Goal: Task Accomplishment & Management: Complete application form

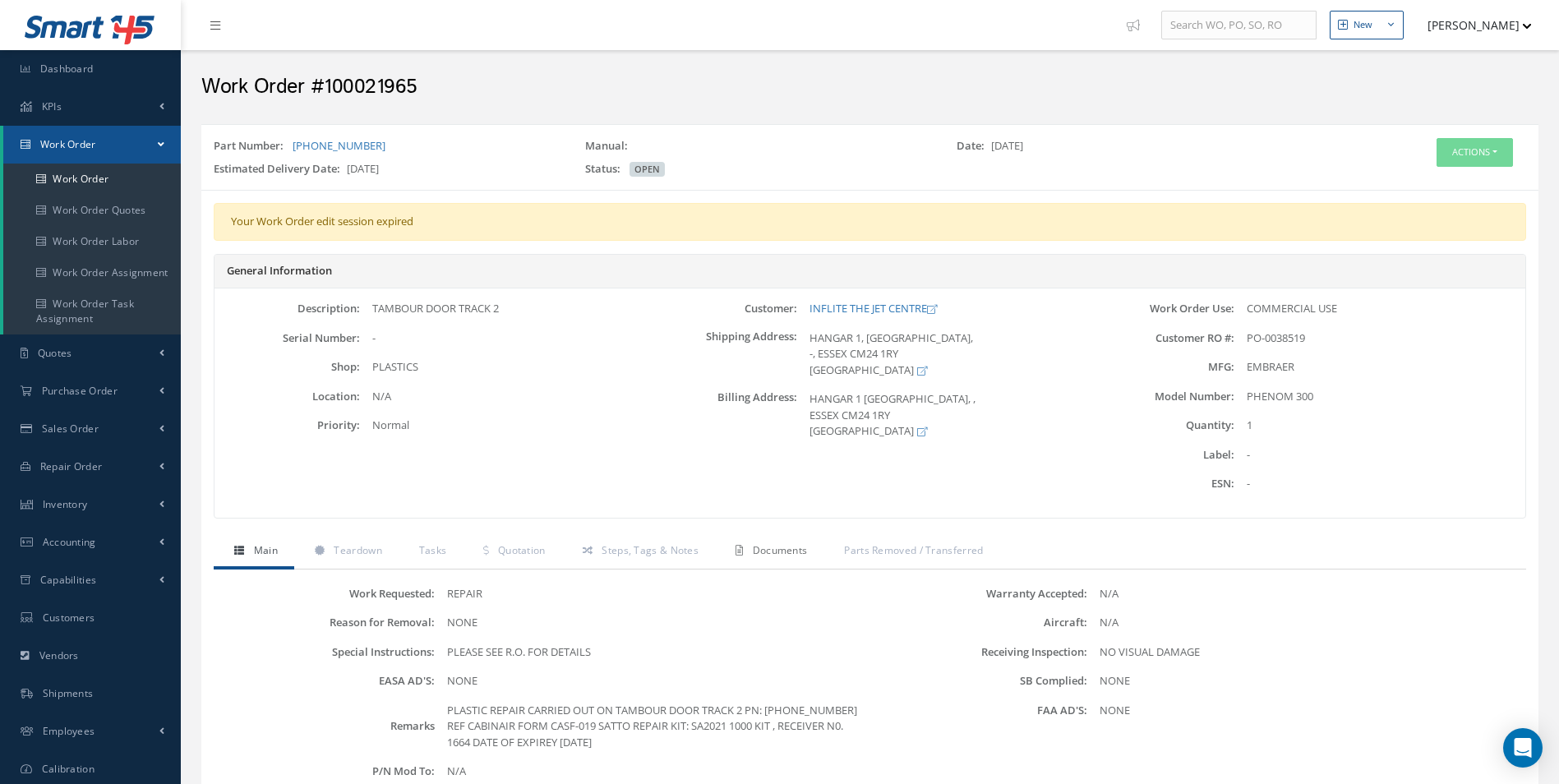
click at [775, 548] on span "Documents" at bounding box center [780, 550] width 55 height 14
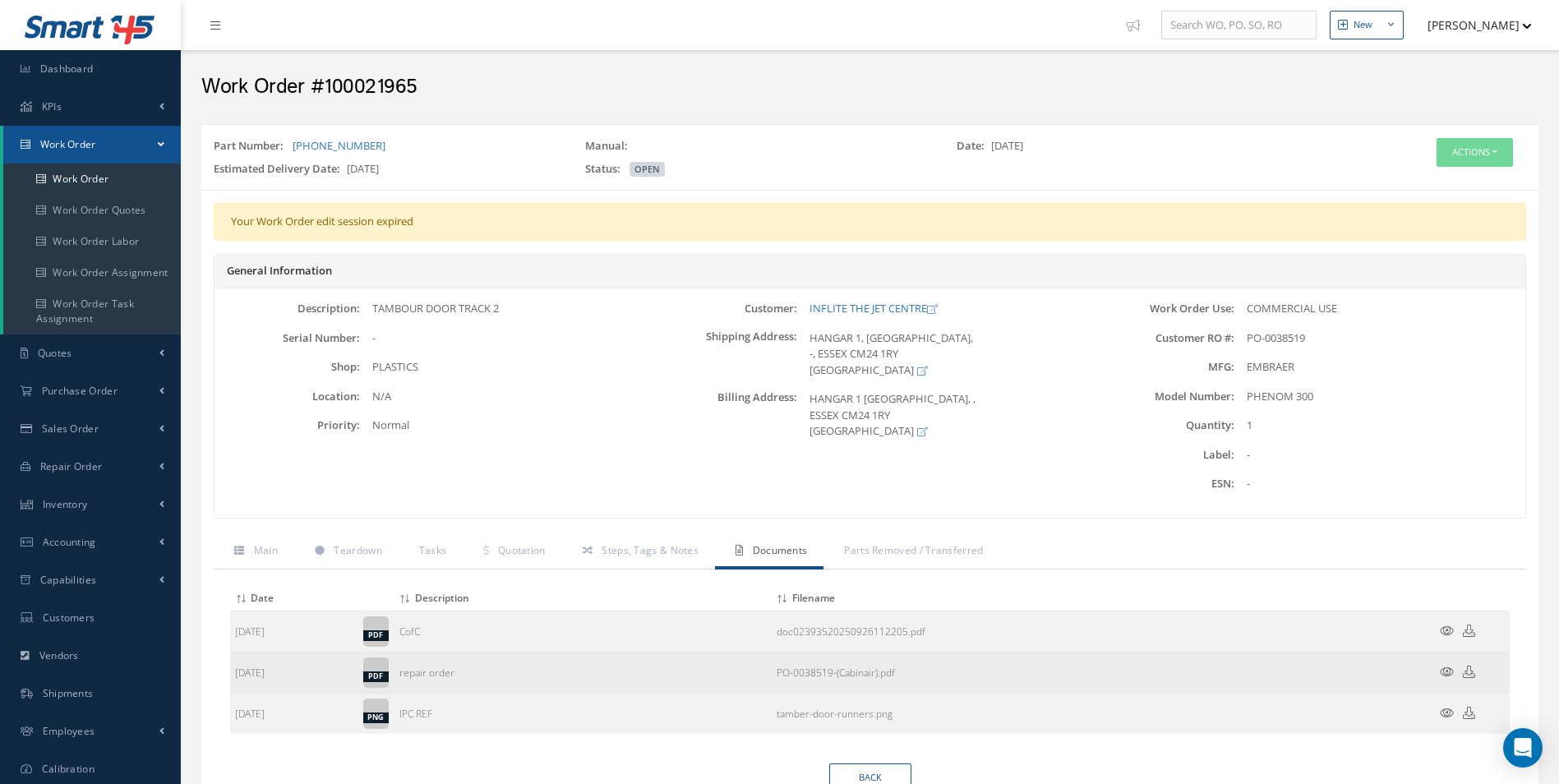
click at [1448, 668] on icon at bounding box center [1446, 671] width 14 height 12
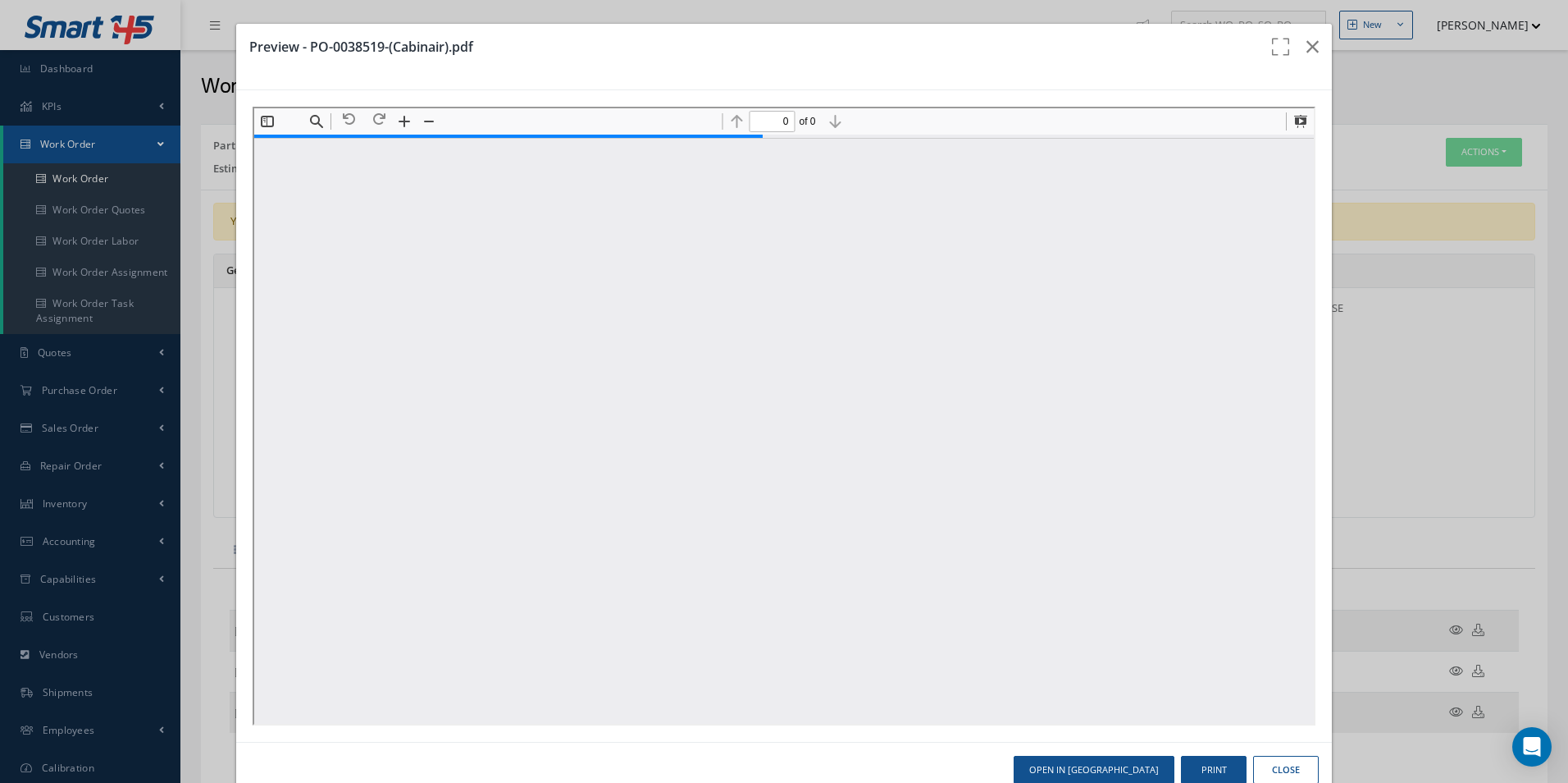
type input "1"
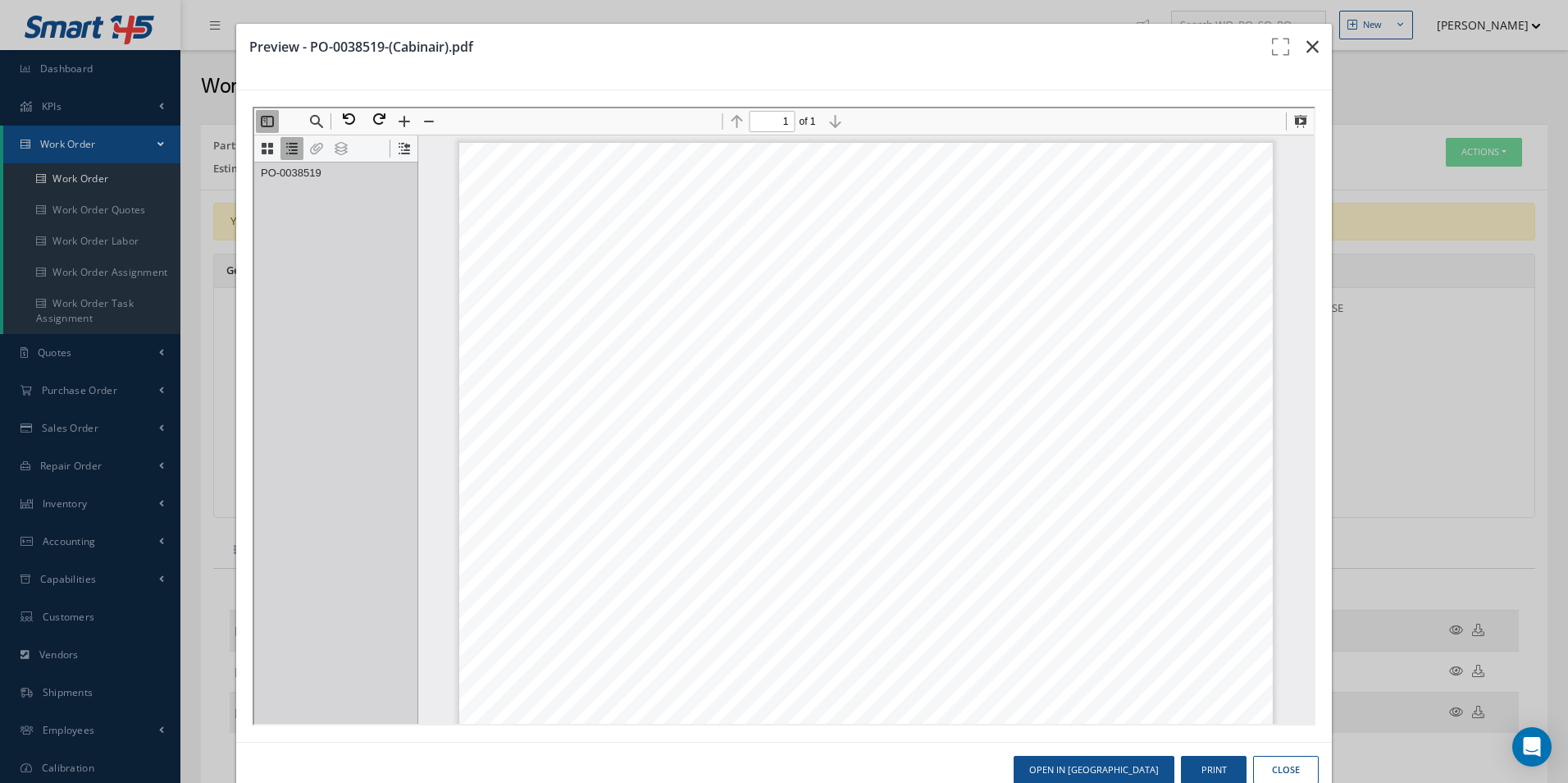
click at [1306, 41] on icon "button" at bounding box center [1312, 46] width 12 height 20
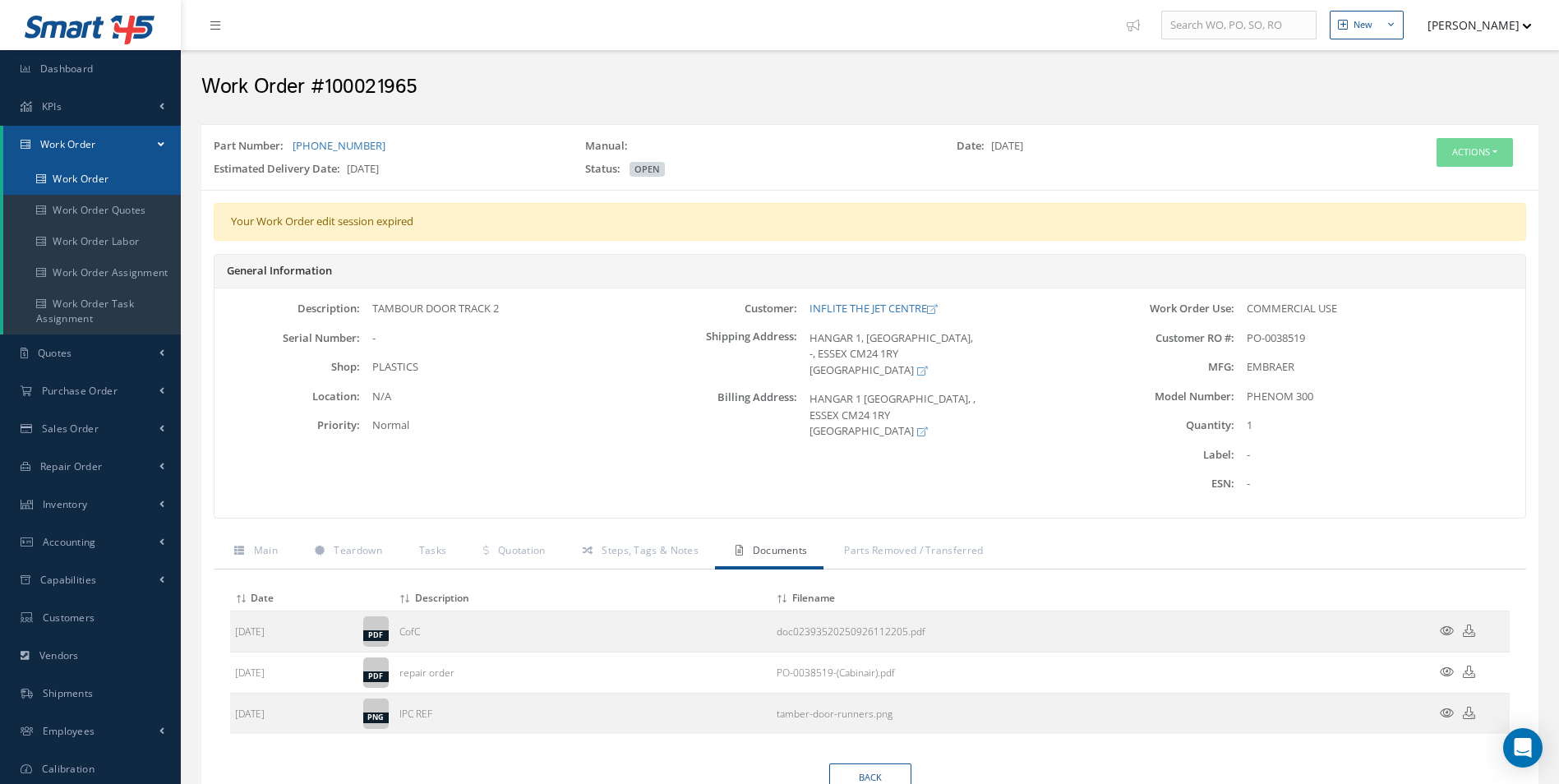
click at [77, 177] on link "Work Order" at bounding box center [91, 179] width 177 height 31
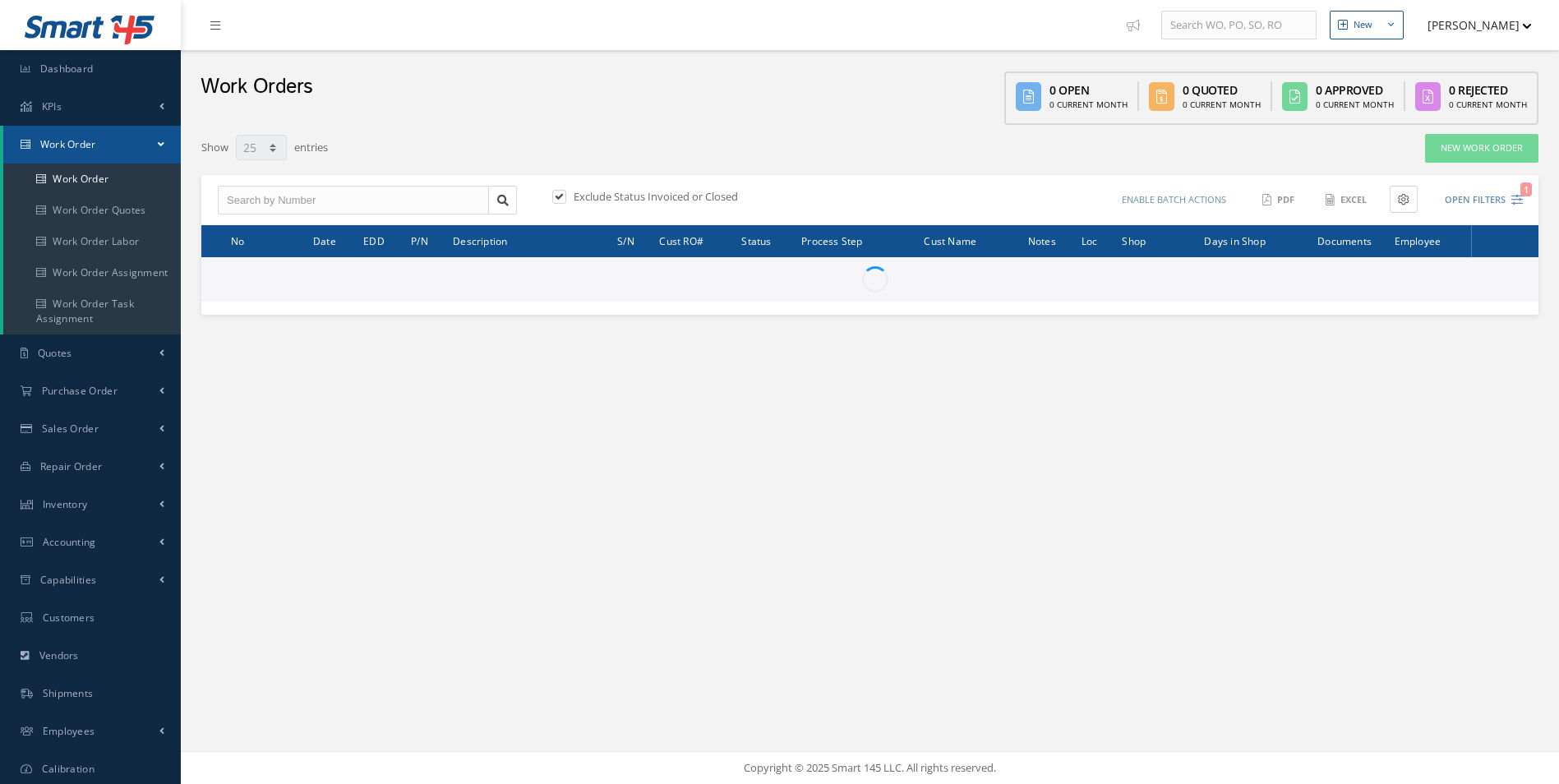
select select "25"
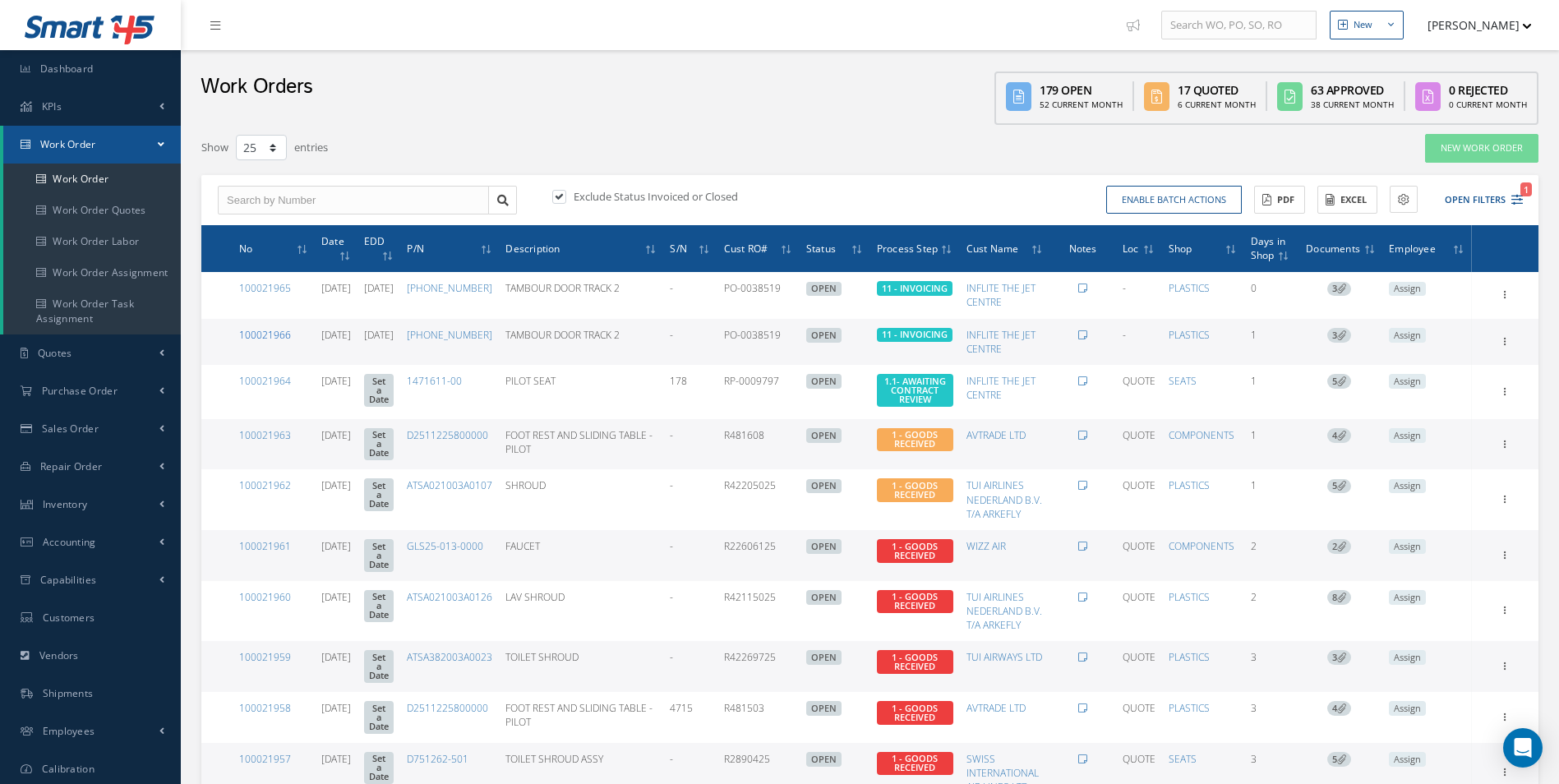
click at [275, 339] on link "100021966" at bounding box center [265, 334] width 52 height 14
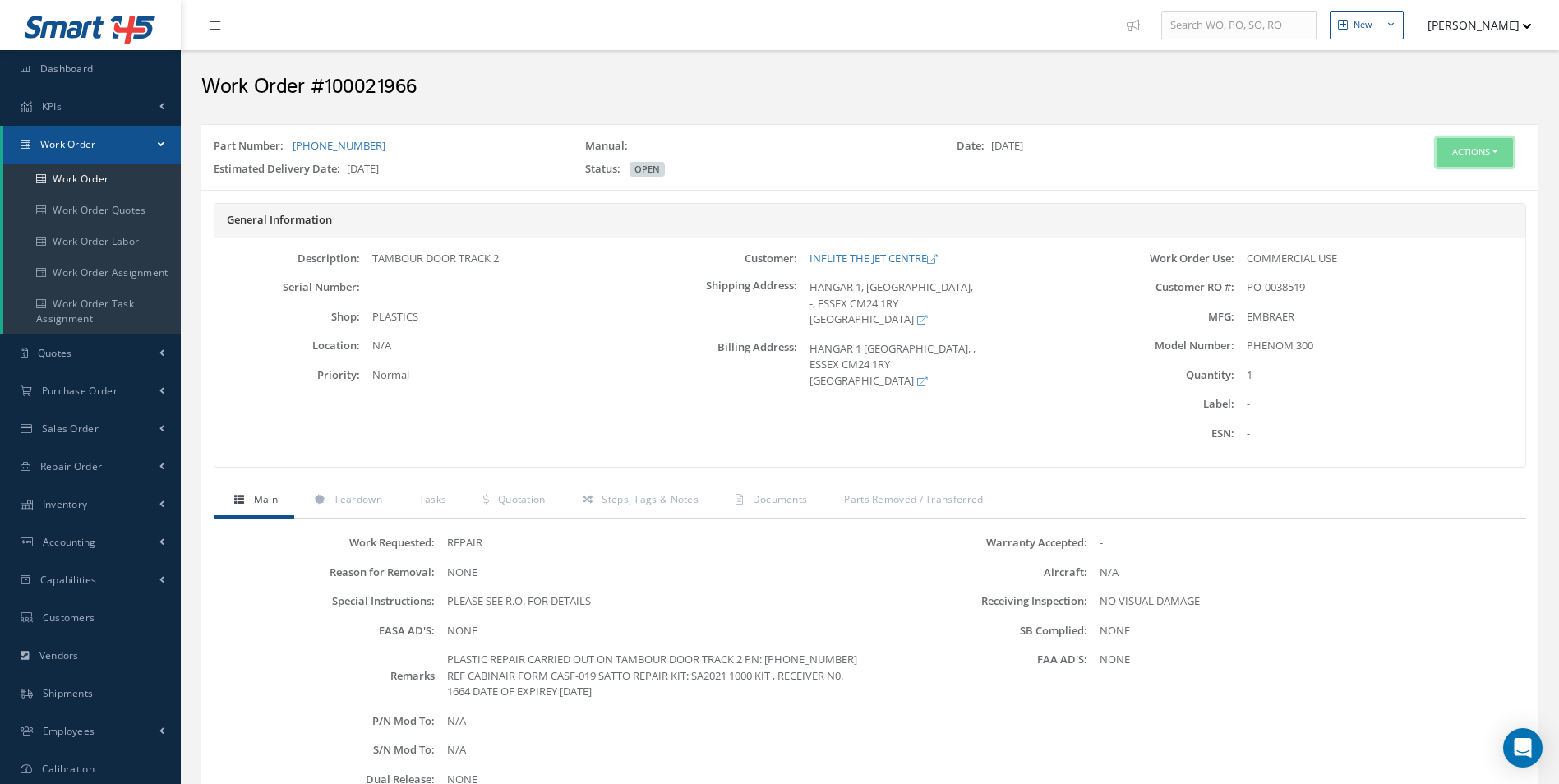
click at [1465, 157] on button "Actions" at bounding box center [1475, 152] width 77 height 28
click at [1451, 180] on link "Edit" at bounding box center [1449, 183] width 132 height 22
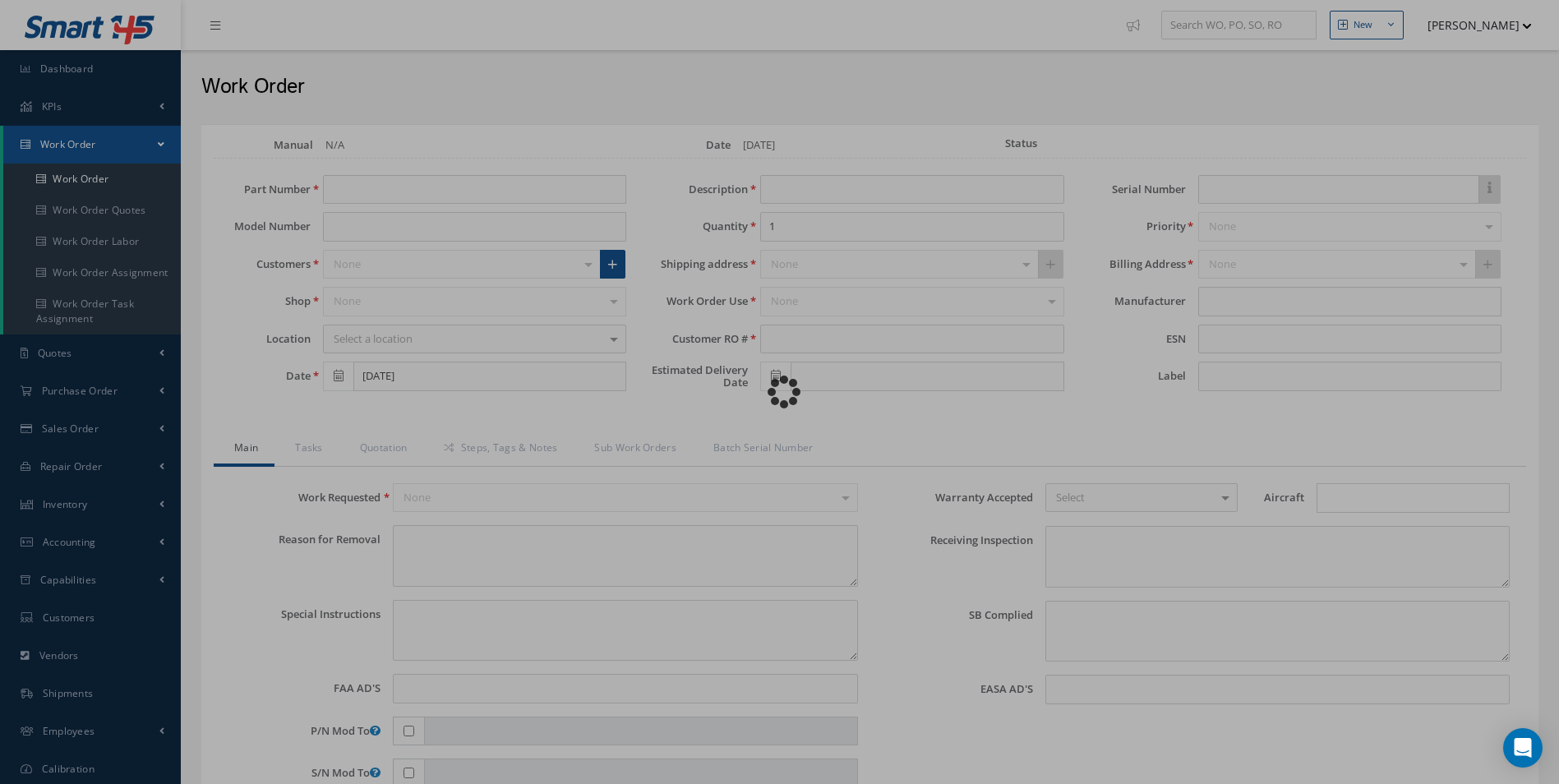
click at [780, 392] on div "Loading…" at bounding box center [780, 392] width 0 height 0
type input "[PHONE_NUMBER]"
type input "PHENOM 300"
type input "[DATE]"
type input "TAMBOUR DOOR TRACK 2"
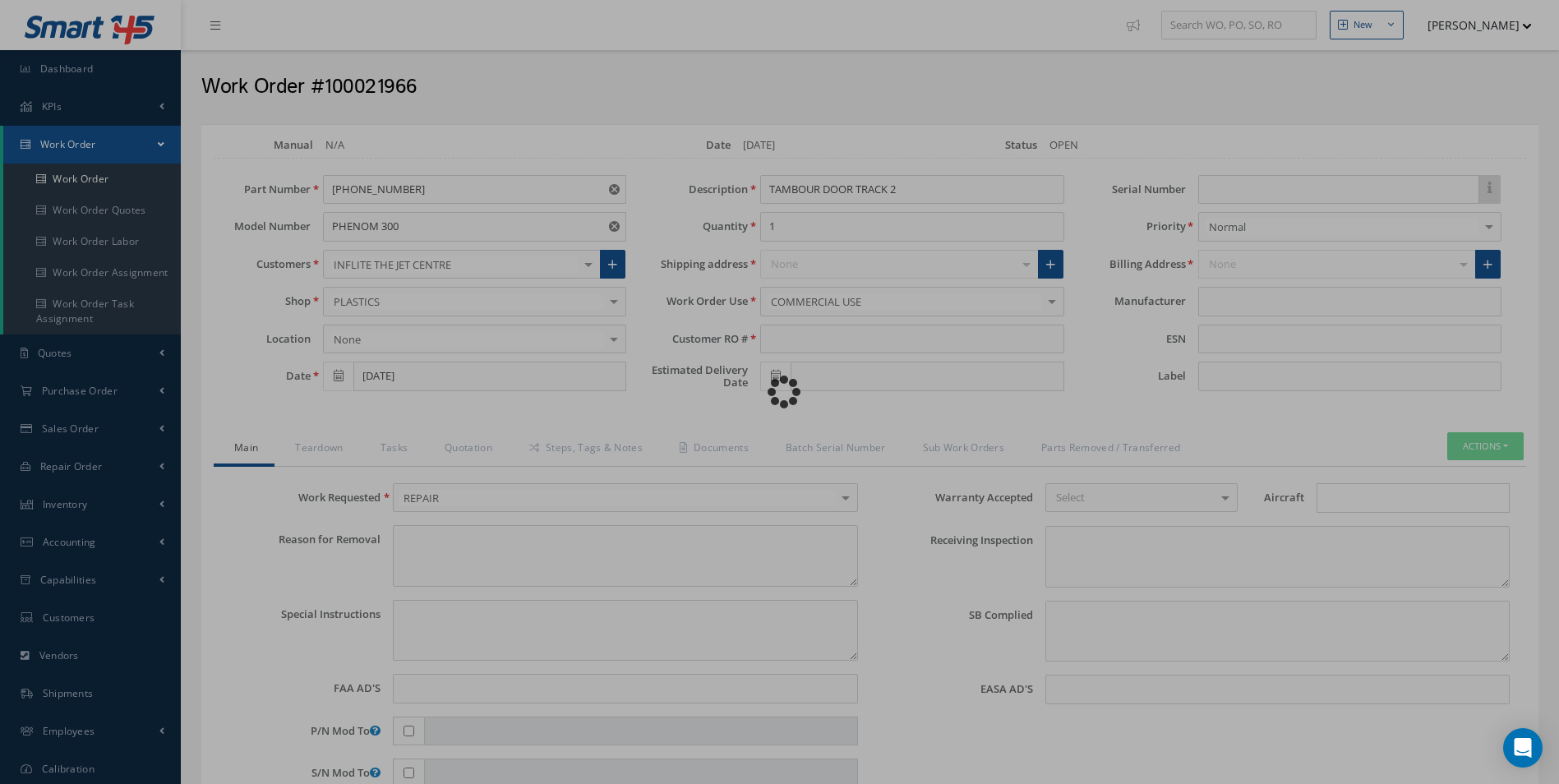
type input "PO-0038519"
type input "[DATE]"
type textarea "NONE"
type textarea "PLEASE SEE R.O. FOR DETAILS"
type input "NONE"
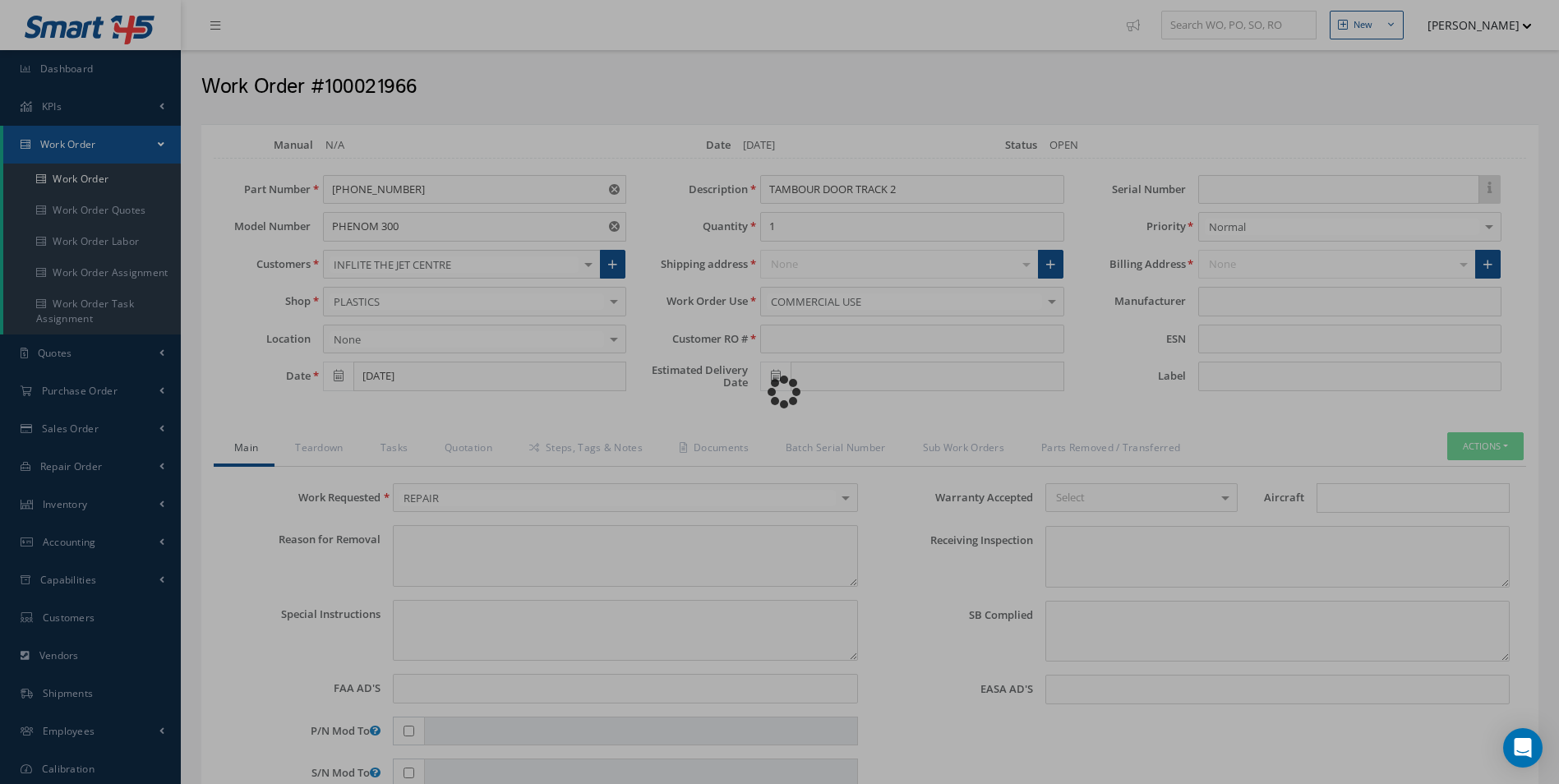
type textarea "NO VISUAL DAMAGE"
type textarea "NONE"
type input "NONE"
type textarea "PLASTIC REPAIR CARRIED OUT ON TAMBOUR DOOR TRACK 2 PN: [PHONE_NUMBER] REF CABIN…"
type input "[DATE]"
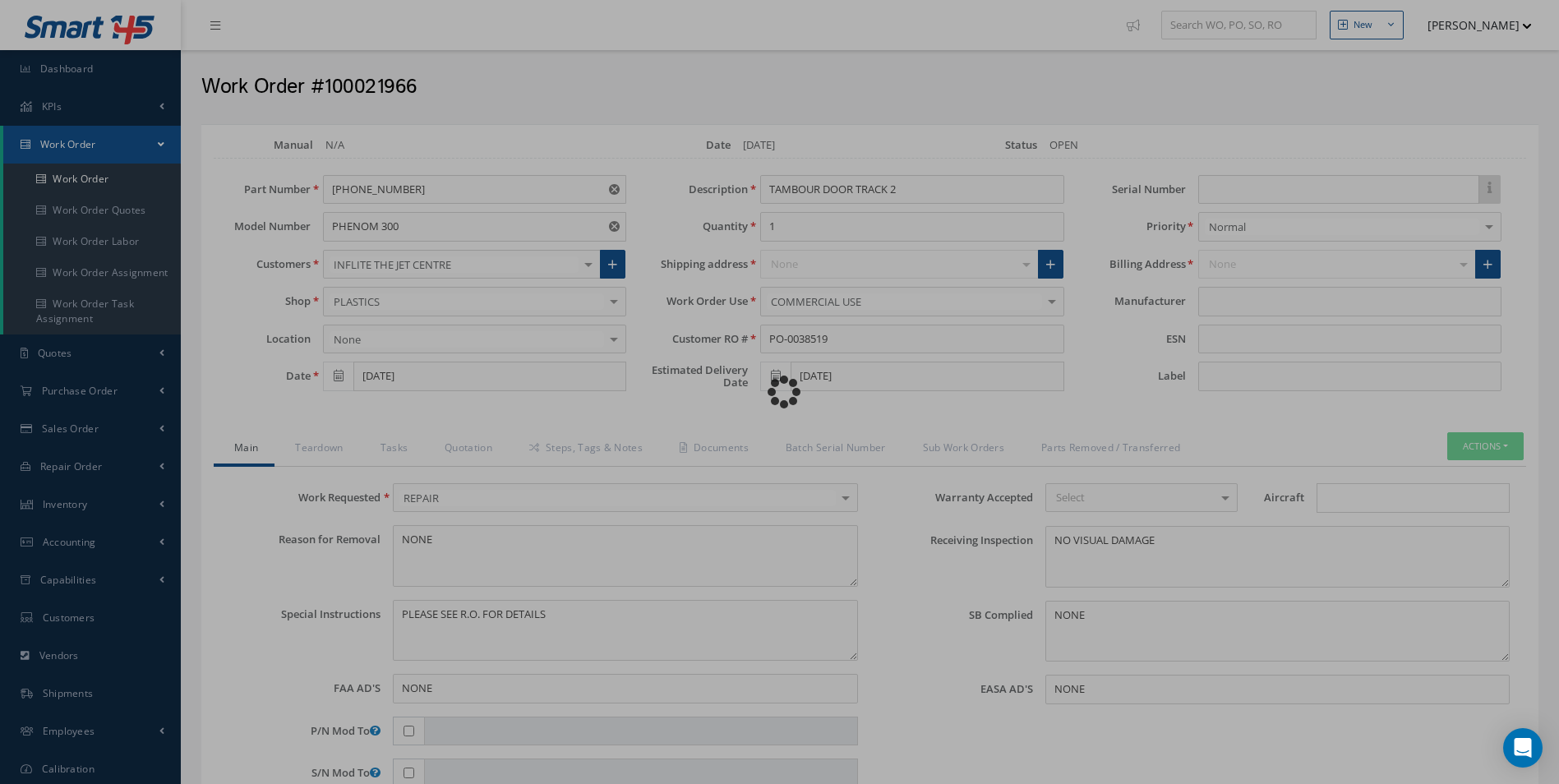
type input "EMBRAER"
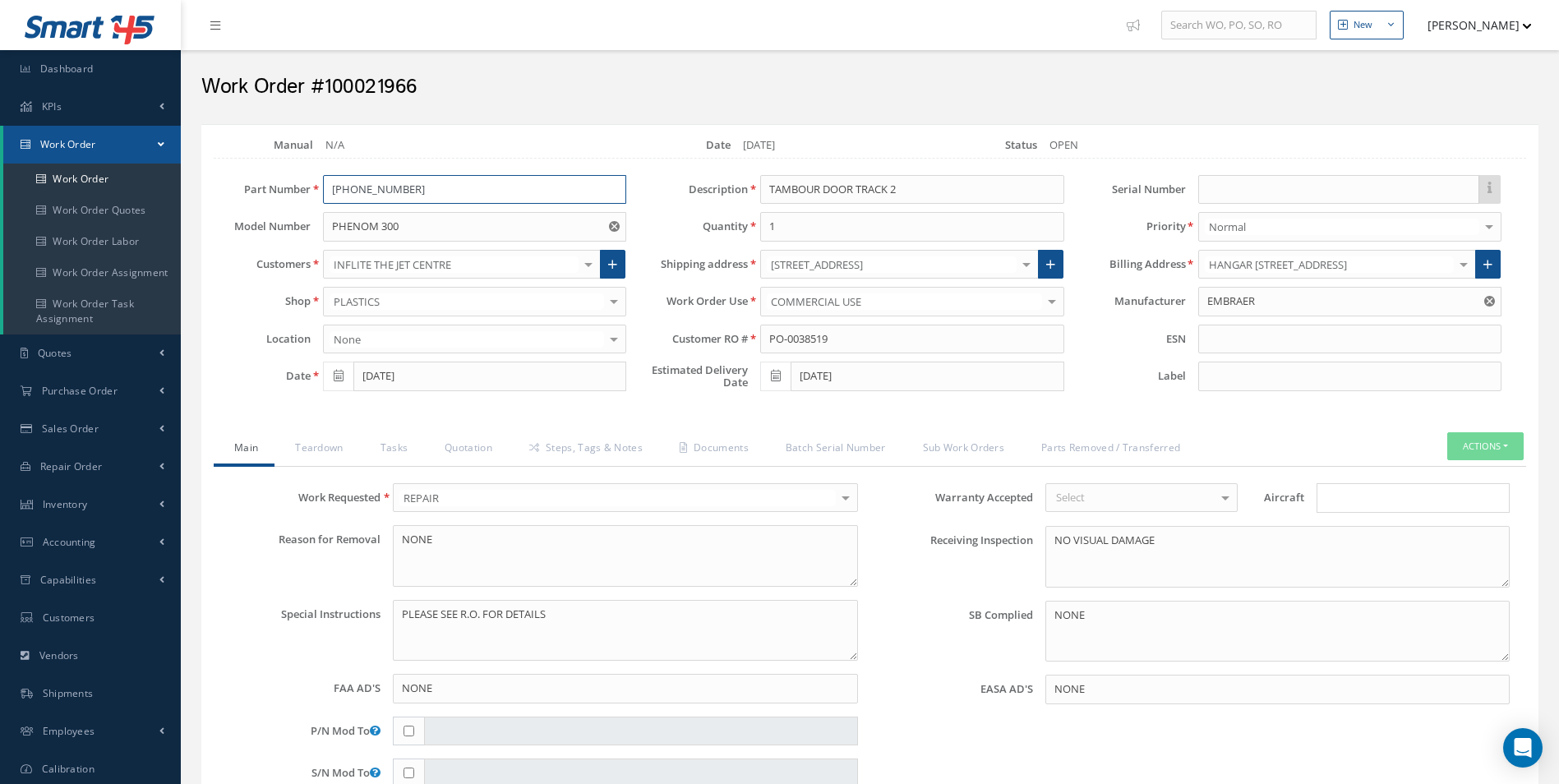
click at [383, 189] on input "[PHONE_NUMBER]" at bounding box center [475, 189] width 303 height 29
type input "506-20618-002"
click at [416, 185] on input "506-20618-002" at bounding box center [475, 189] width 303 height 29
click at [404, 187] on input "506-20618-002" at bounding box center [475, 189] width 303 height 29
type input "506-20618-004"
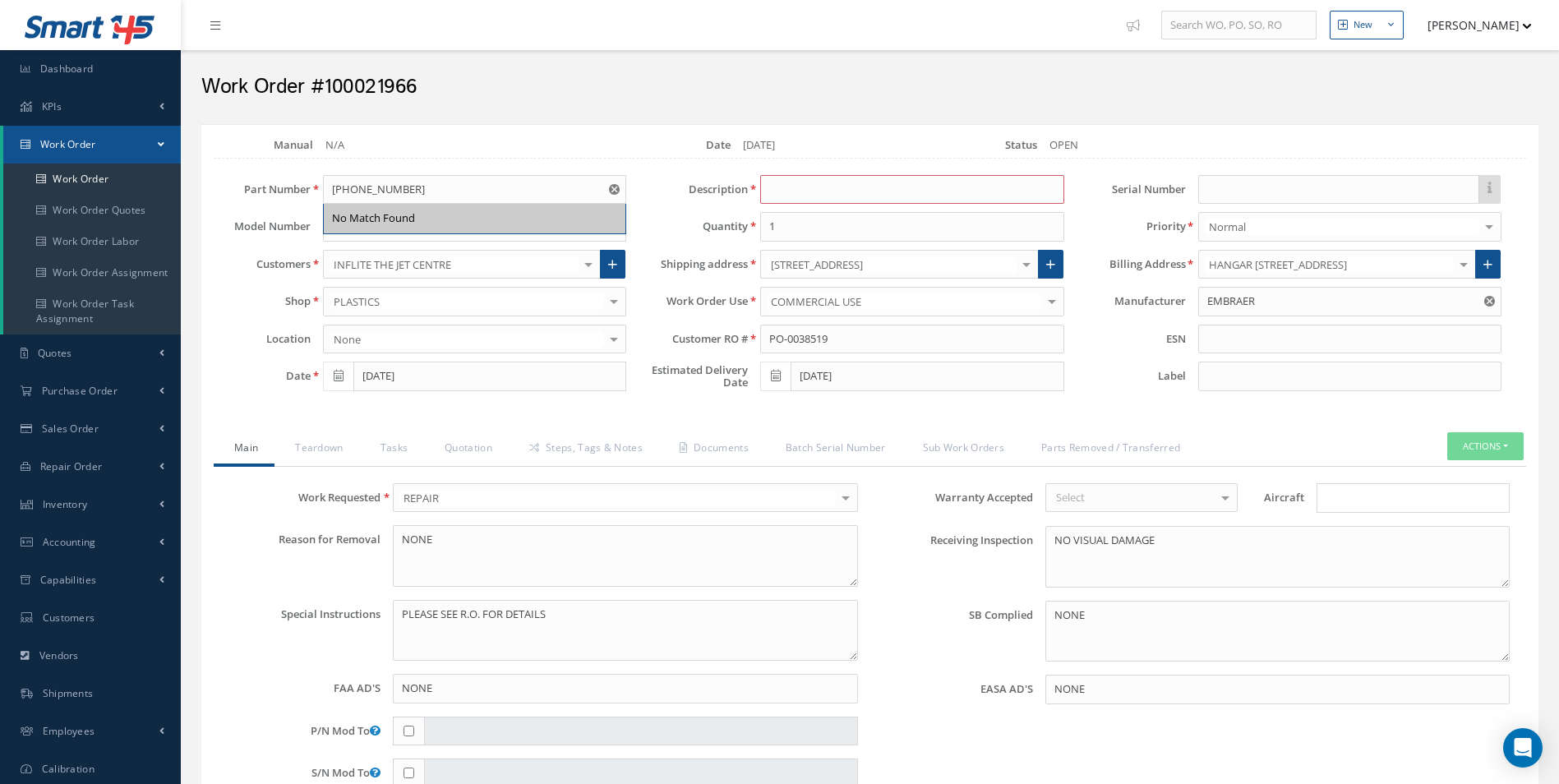
click at [664, 197] on div "Description" at bounding box center [857, 189] width 438 height 29
click at [788, 195] on input at bounding box center [912, 189] width 303 height 29
type input "t"
type input "TAMBOUR"
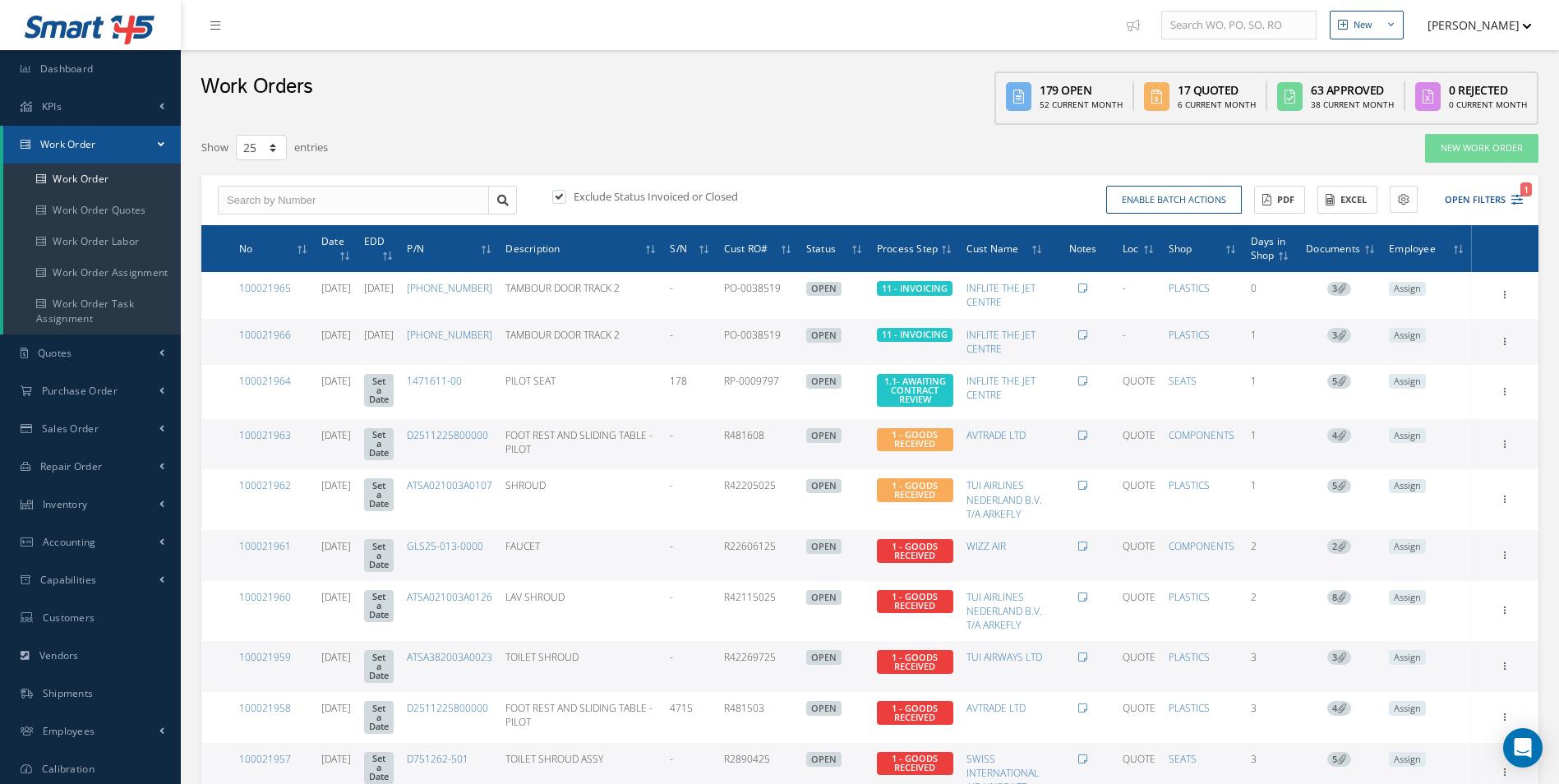
select select "25"
